Goal: Obtain resource: Download file/media

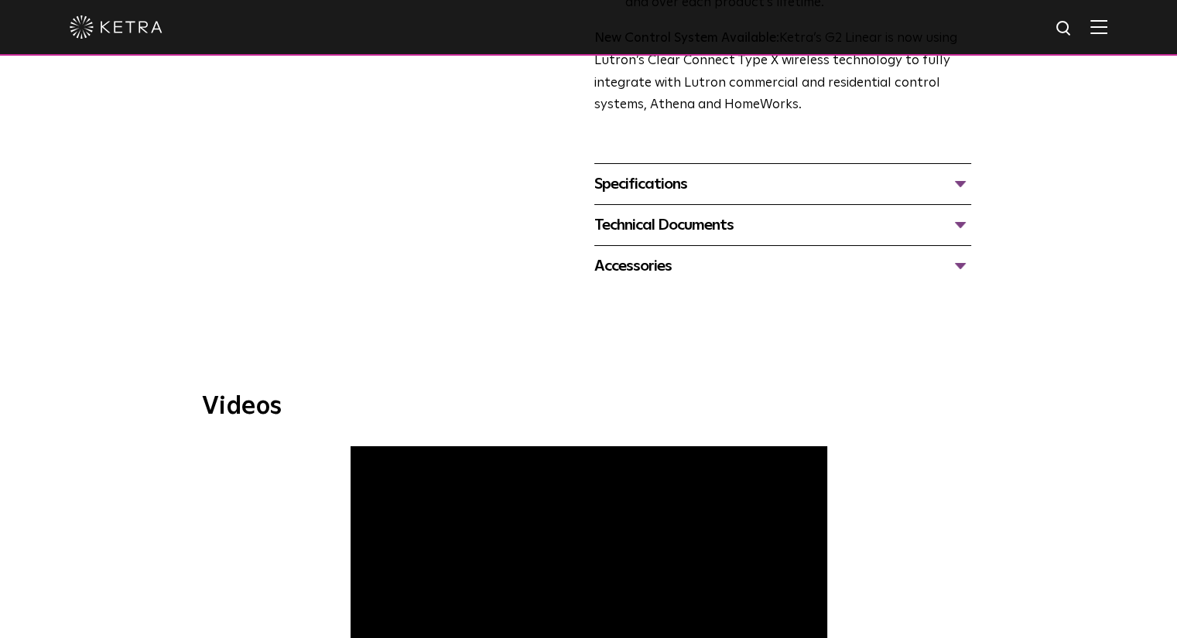
scroll to position [626, 0]
click at [921, 266] on div "Accessories" at bounding box center [782, 264] width 377 height 25
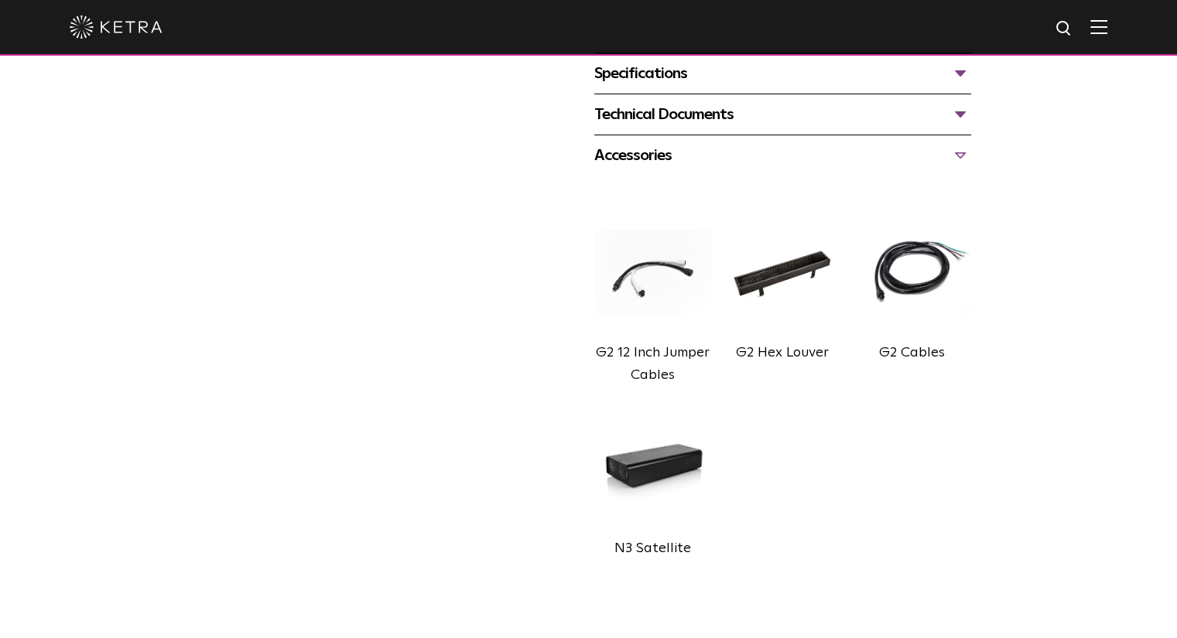
scroll to position [696, 0]
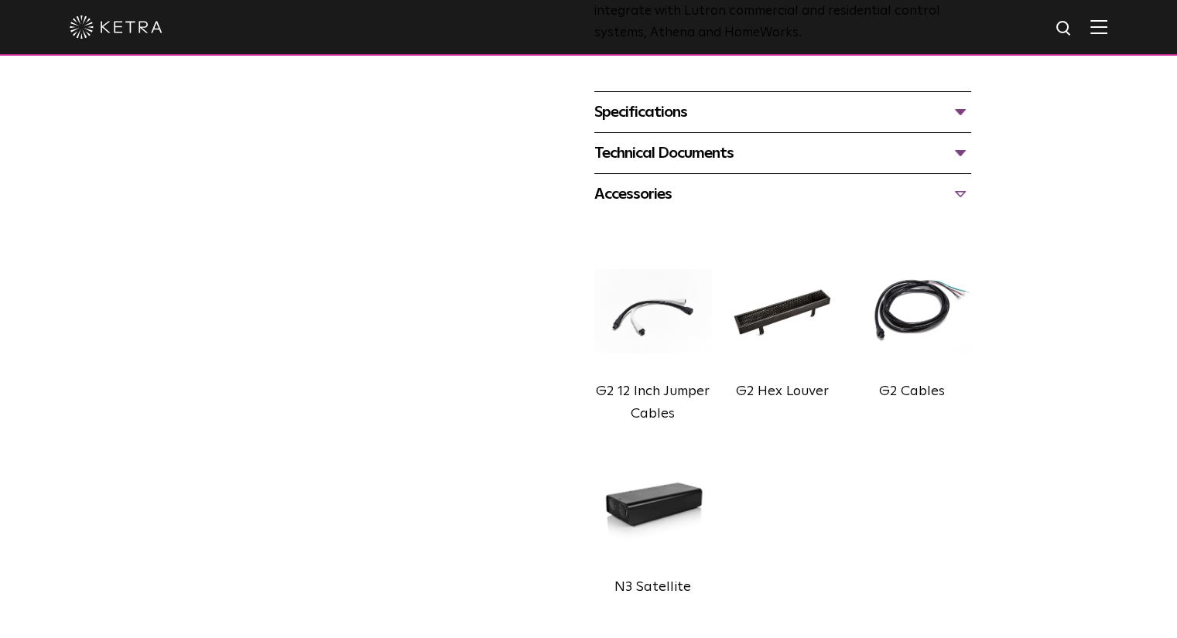
click at [659, 309] on img at bounding box center [653, 311] width 118 height 132
click at [644, 307] on img at bounding box center [653, 311] width 118 height 132
click at [900, 308] on img at bounding box center [912, 311] width 118 height 132
click at [777, 315] on img at bounding box center [782, 311] width 118 height 132
drag, startPoint x: 829, startPoint y: 394, endPoint x: 735, endPoint y: 388, distance: 94.6
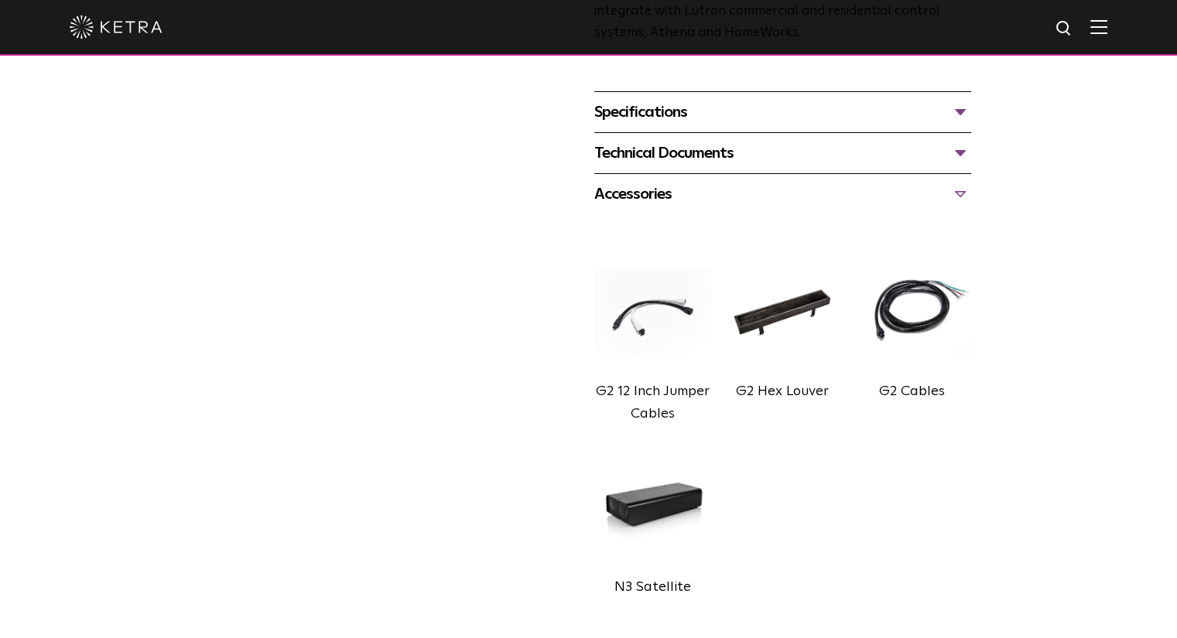
click at [735, 388] on div "G2 Hex Louver" at bounding box center [782, 392] width 118 height 22
copy label "G2 Hex Louver"
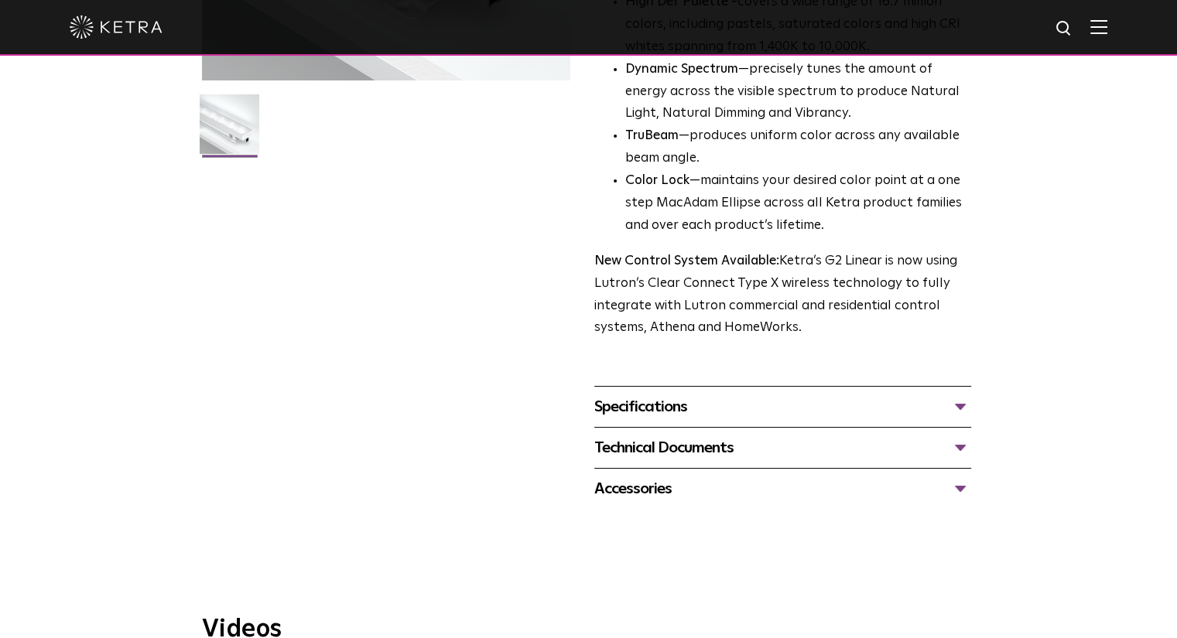
scroll to position [402, 0]
click at [958, 450] on div "Technical Documents" at bounding box center [782, 447] width 377 height 25
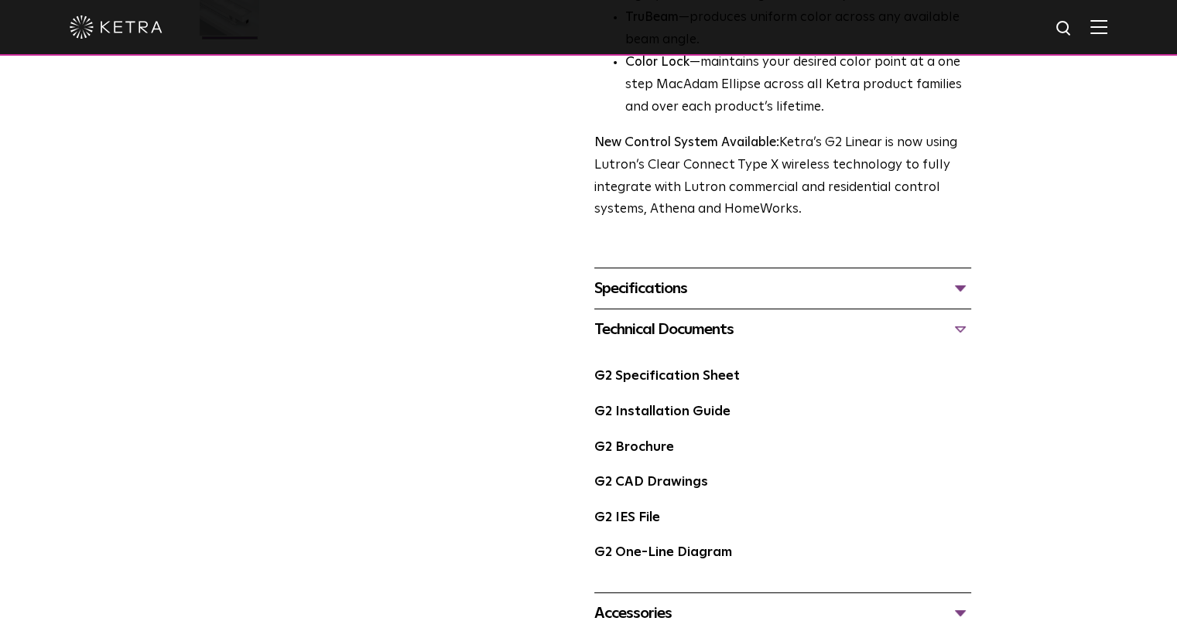
scroll to position [521, 0]
click at [622, 453] on link "G2 Brochure" at bounding box center [634, 445] width 80 height 13
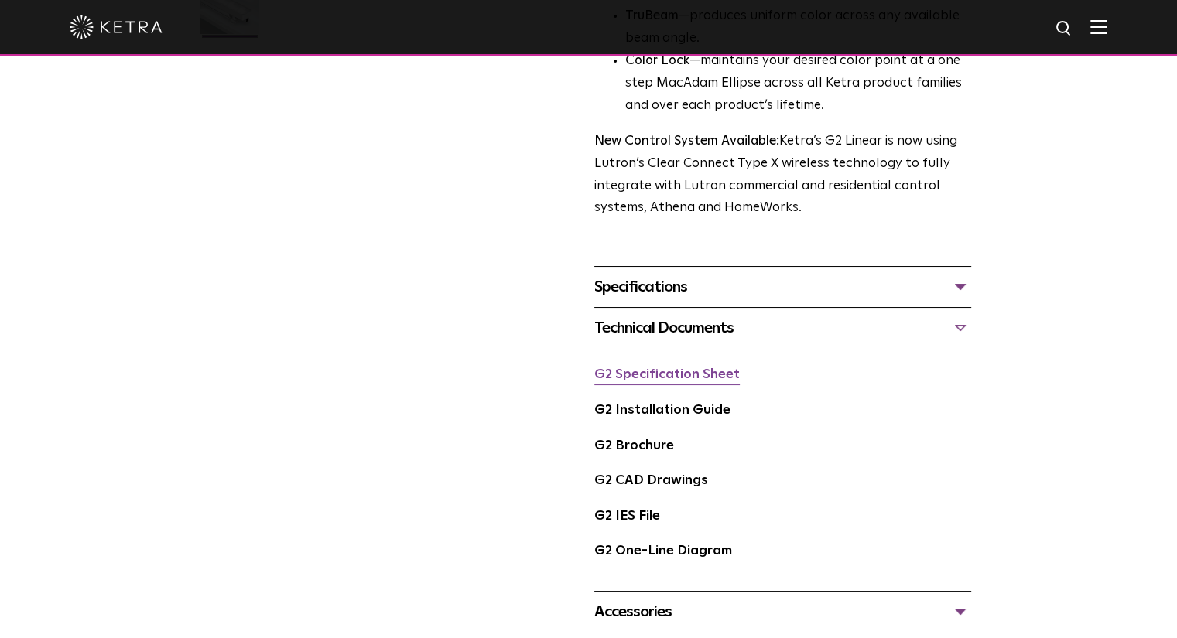
click at [696, 374] on link "G2 Specification Sheet" at bounding box center [666, 374] width 145 height 13
